Goal: Obtain resource: Download file/media

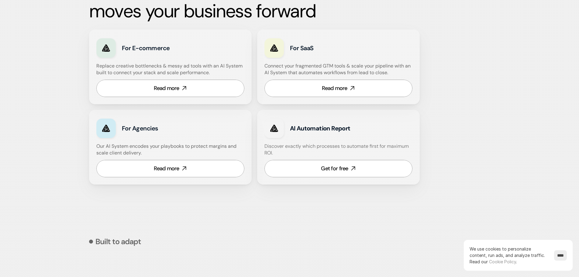
scroll to position [365, 0]
click at [352, 171] on link "Get for free" at bounding box center [338, 167] width 148 height 17
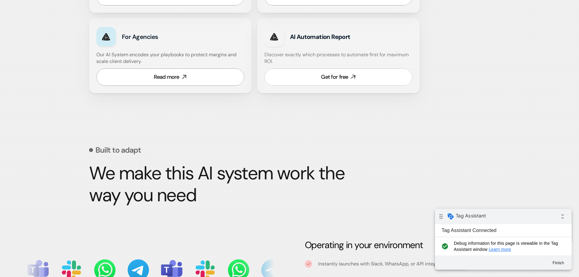
scroll to position [456, 0]
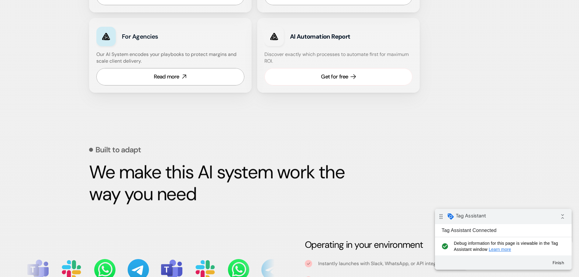
click at [339, 80] on div "Get for free" at bounding box center [334, 77] width 27 height 8
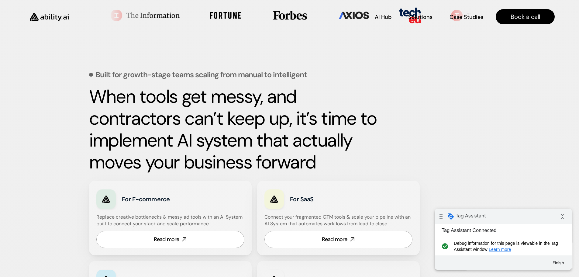
scroll to position [213, 0]
